Goal: Obtain resource: Download file/media

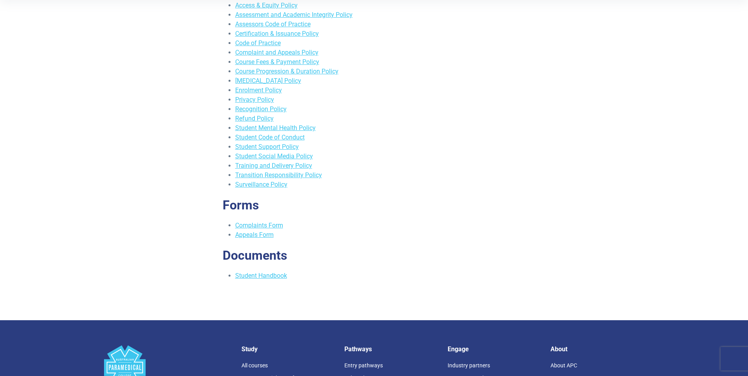
scroll to position [236, 0]
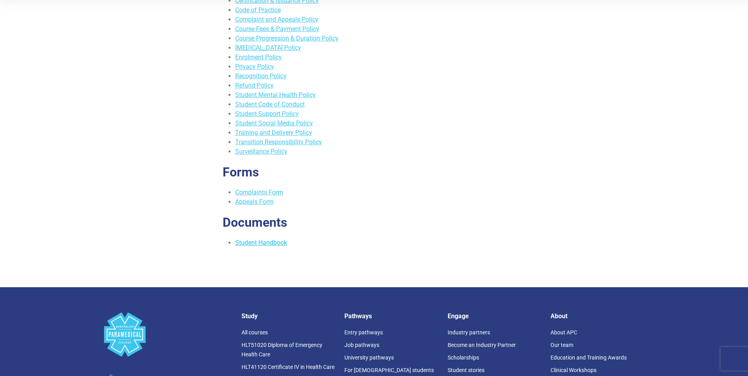
click at [264, 245] on link "Student Handbook" at bounding box center [261, 242] width 52 height 7
